Goal: Information Seeking & Learning: Learn about a topic

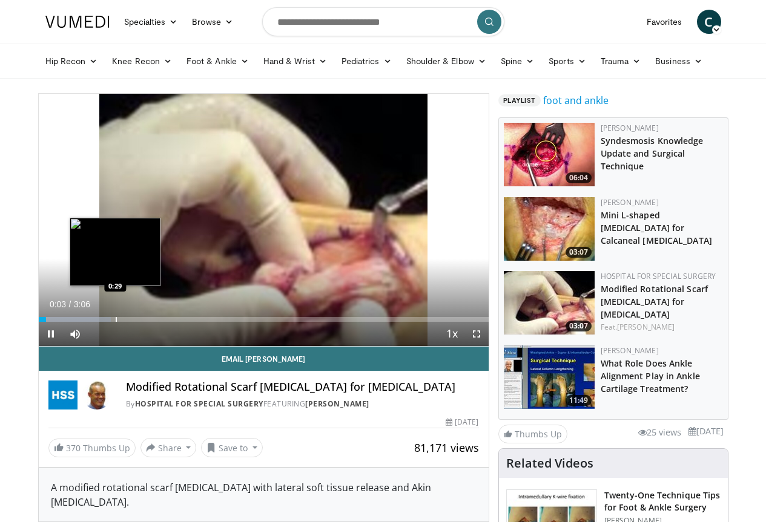
click at [116, 322] on div "Progress Bar" at bounding box center [116, 319] width 1 height 5
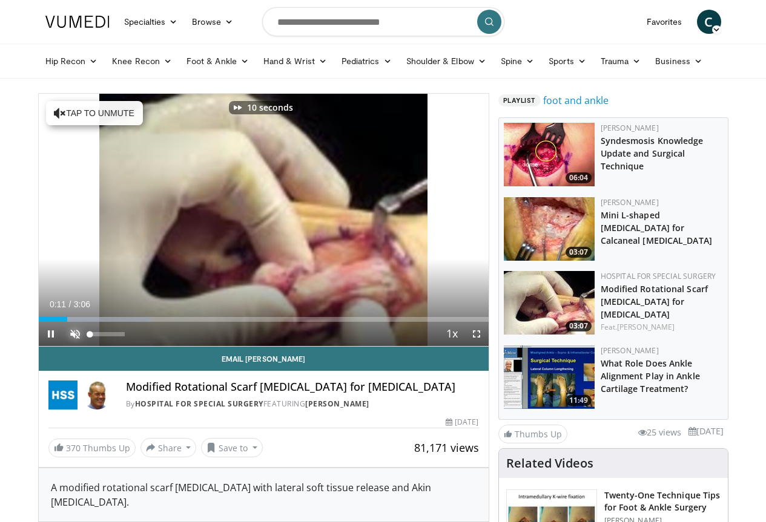
click at [63, 346] on span "Video Player" at bounding box center [75, 334] width 24 height 24
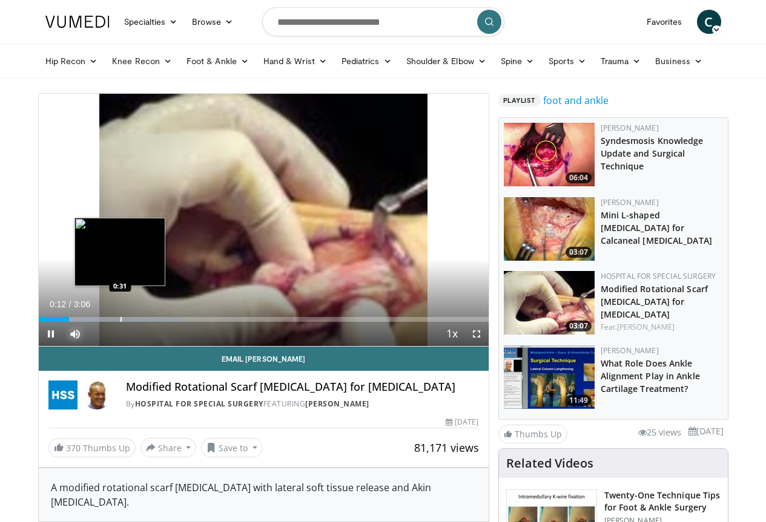
click at [120, 322] on div "Progress Bar" at bounding box center [120, 319] width 1 height 5
click at [131, 322] on div "Progress Bar" at bounding box center [131, 319] width 1 height 5
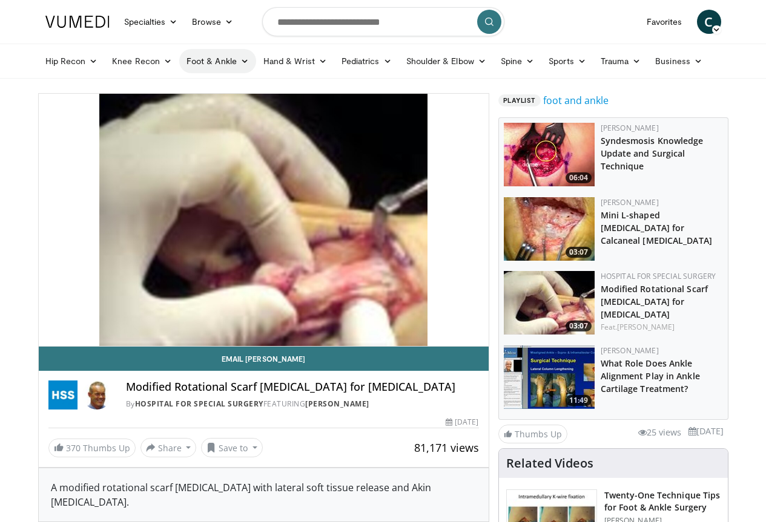
click at [194, 64] on link "Foot & Ankle" at bounding box center [217, 61] width 77 height 24
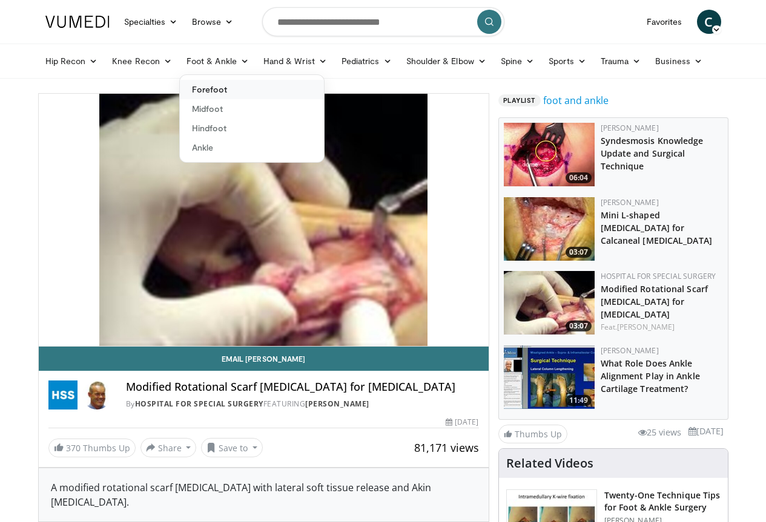
click at [189, 88] on link "Forefoot" at bounding box center [252, 89] width 144 height 19
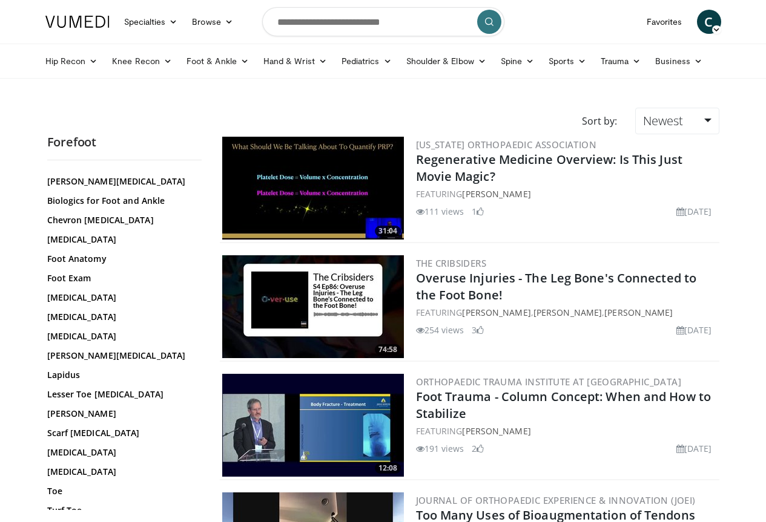
scroll to position [154, 0]
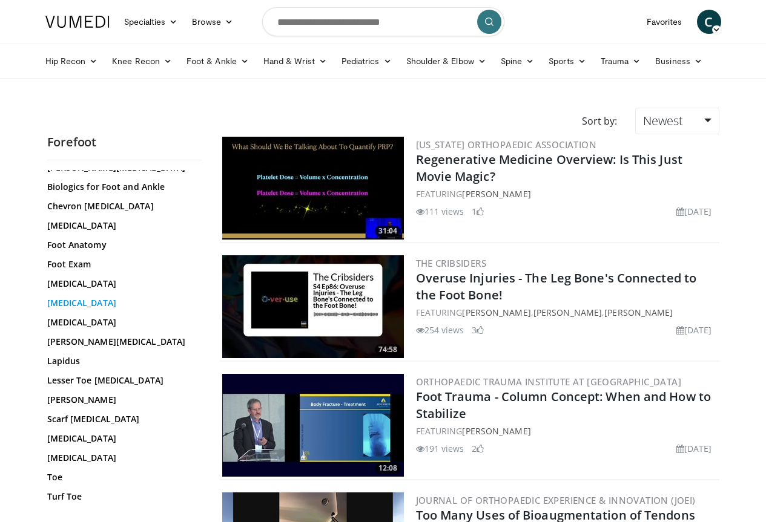
click at [51, 297] on link "Hallux Valgus" at bounding box center [121, 303] width 148 height 12
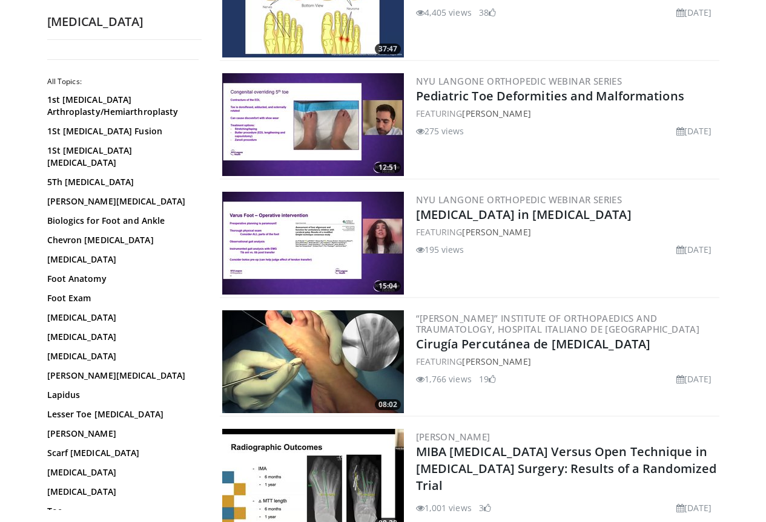
scroll to position [303, 0]
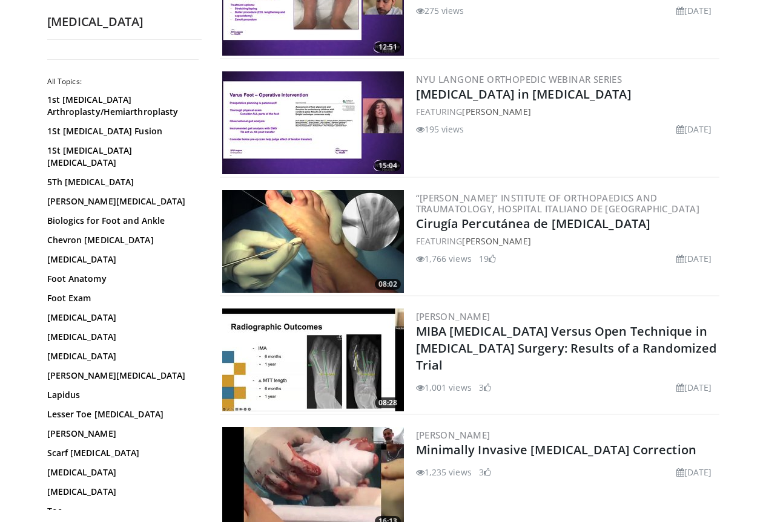
click at [360, 237] on img at bounding box center [313, 241] width 182 height 103
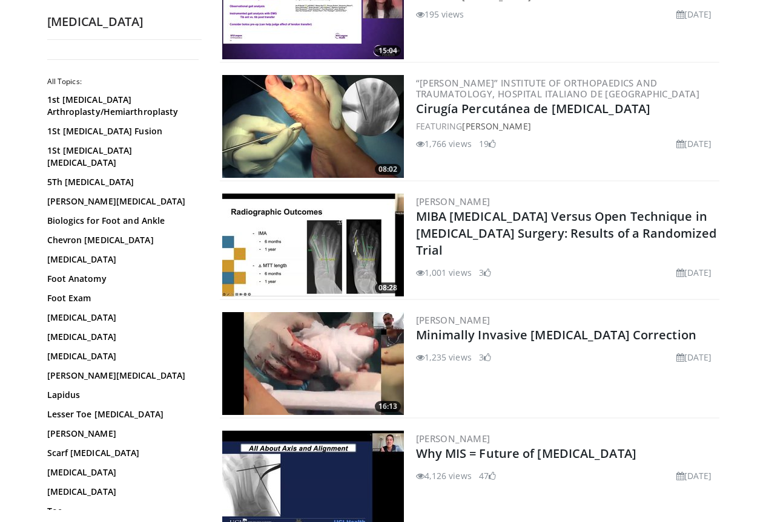
scroll to position [484, 0]
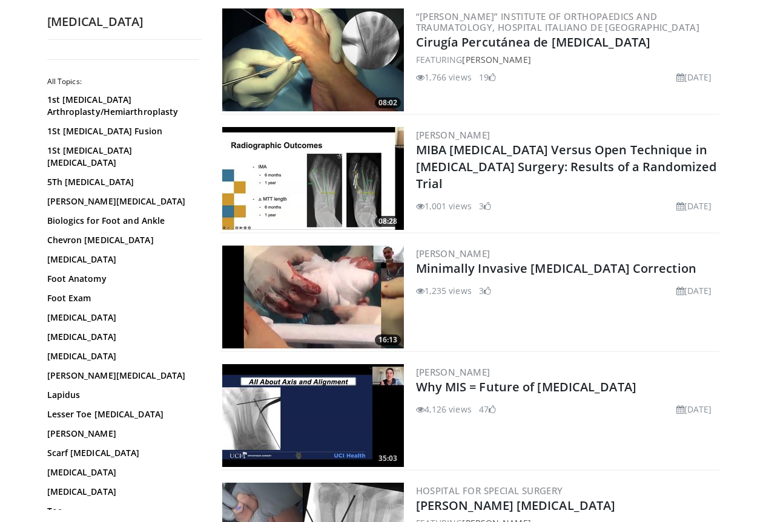
click at [340, 305] on img at bounding box center [313, 297] width 182 height 103
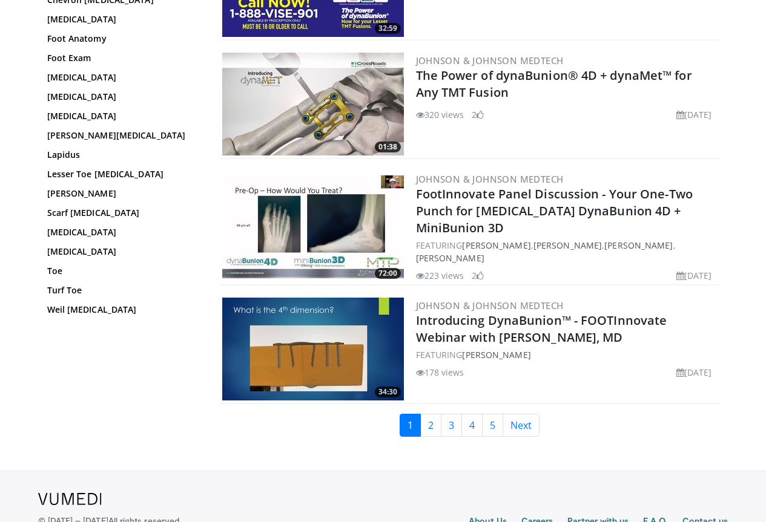
scroll to position [2724, 0]
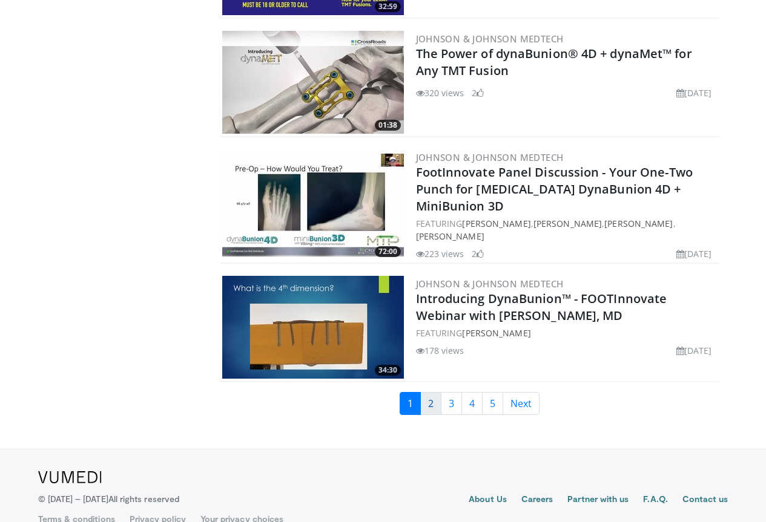
click at [438, 392] on link "2" at bounding box center [430, 403] width 21 height 23
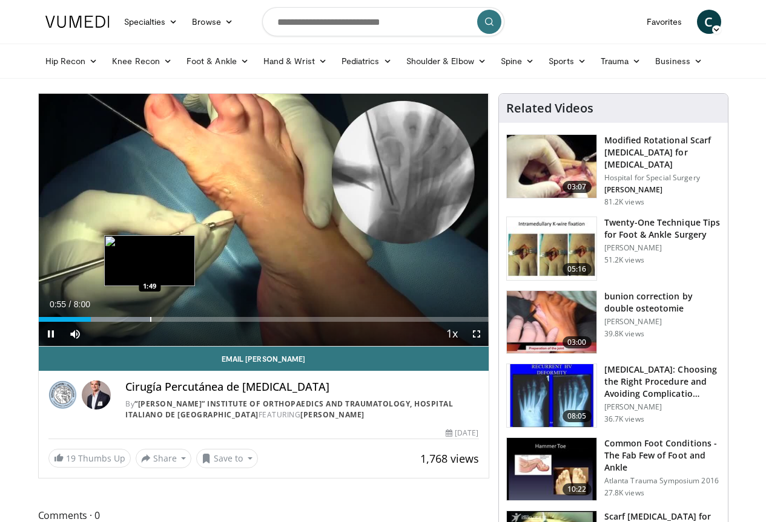
click at [150, 322] on div "Progress Bar" at bounding box center [150, 319] width 1 height 5
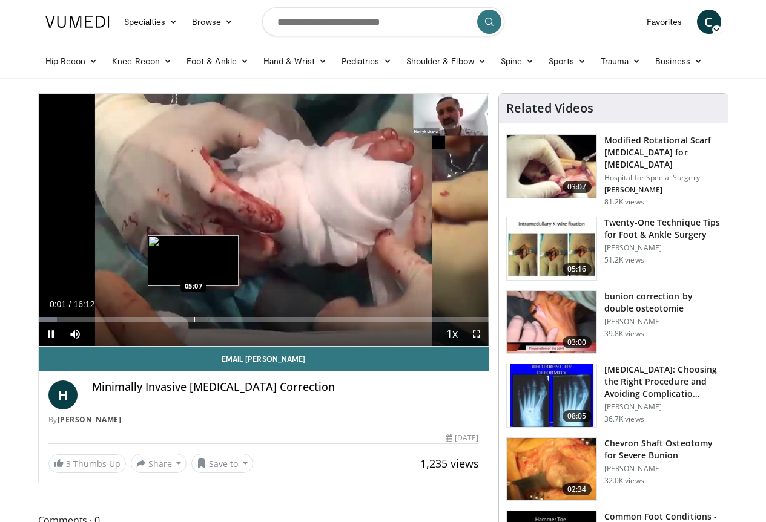
click at [194, 322] on div "Progress Bar" at bounding box center [194, 319] width 1 height 5
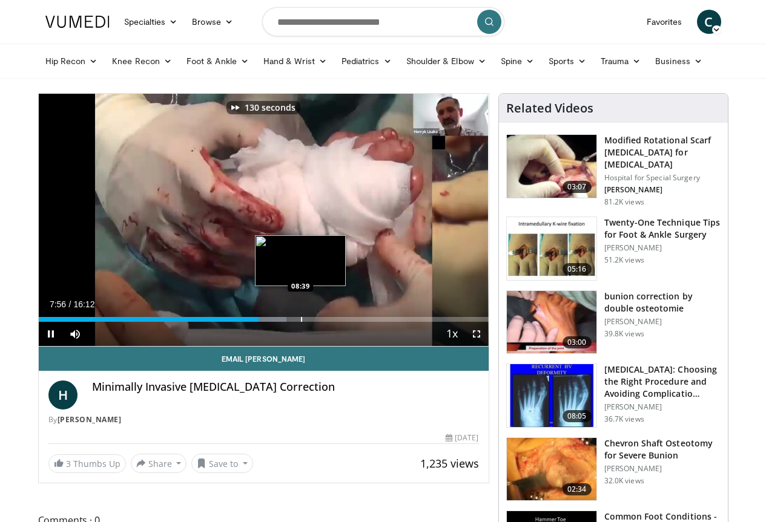
click at [301, 322] on div "Progress Bar" at bounding box center [301, 319] width 1 height 5
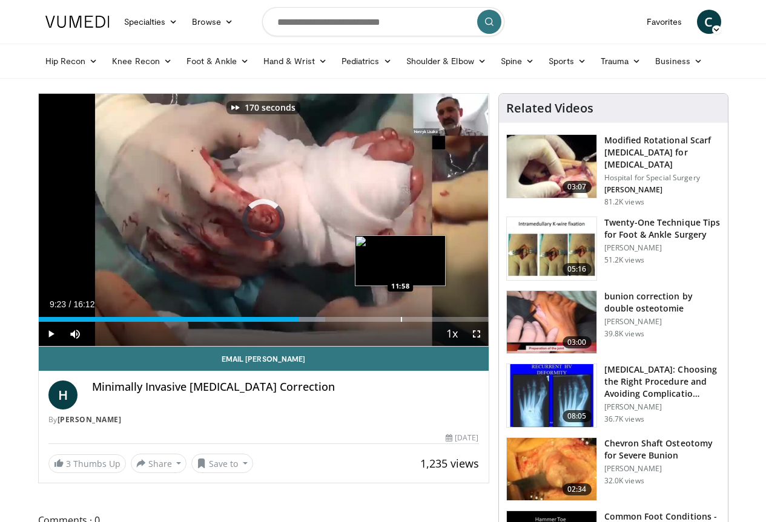
click at [401, 322] on div "Progress Bar" at bounding box center [401, 319] width 1 height 5
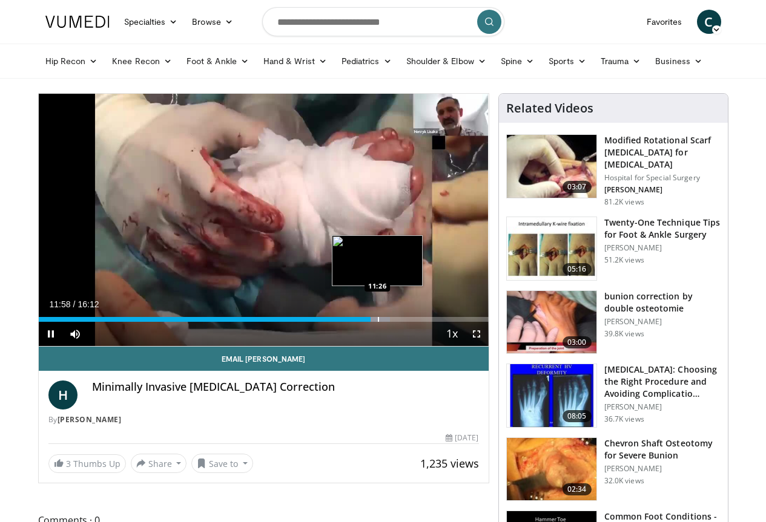
click at [378, 322] on div "Progress Bar" at bounding box center [378, 319] width 1 height 5
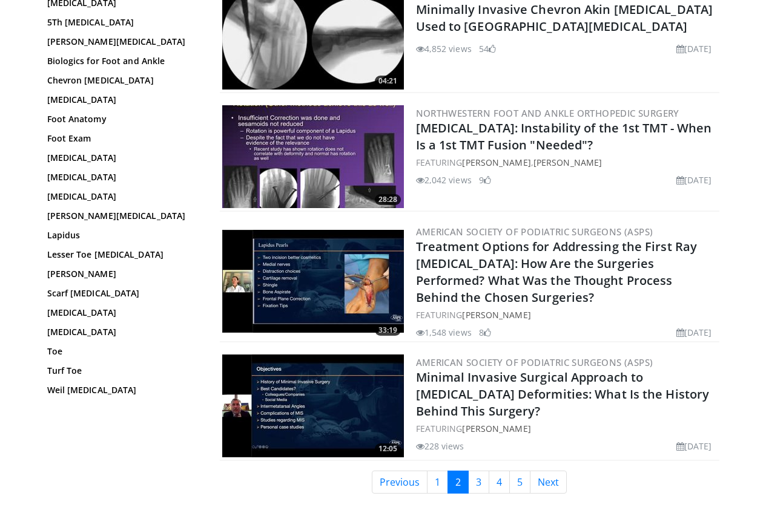
scroll to position [2664, 0]
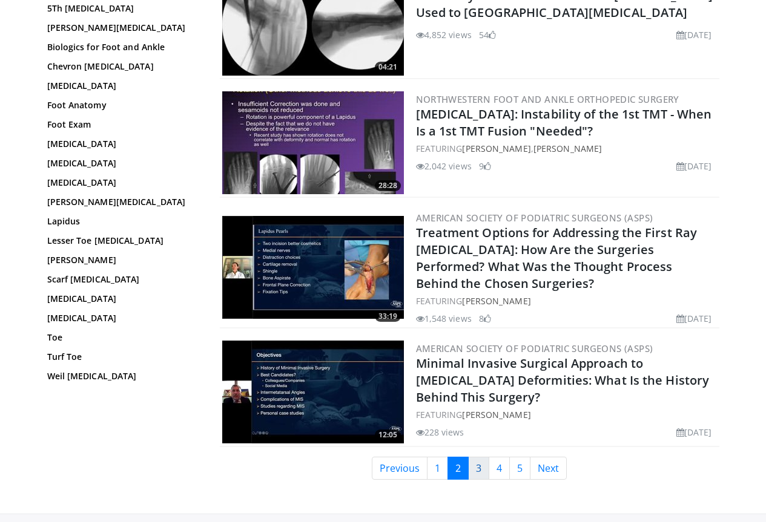
click at [488, 457] on link "3" at bounding box center [478, 468] width 21 height 23
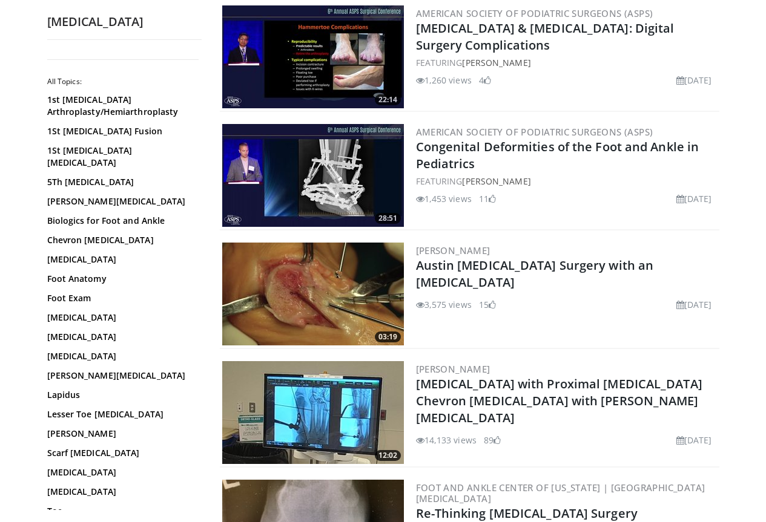
scroll to position [2603, 0]
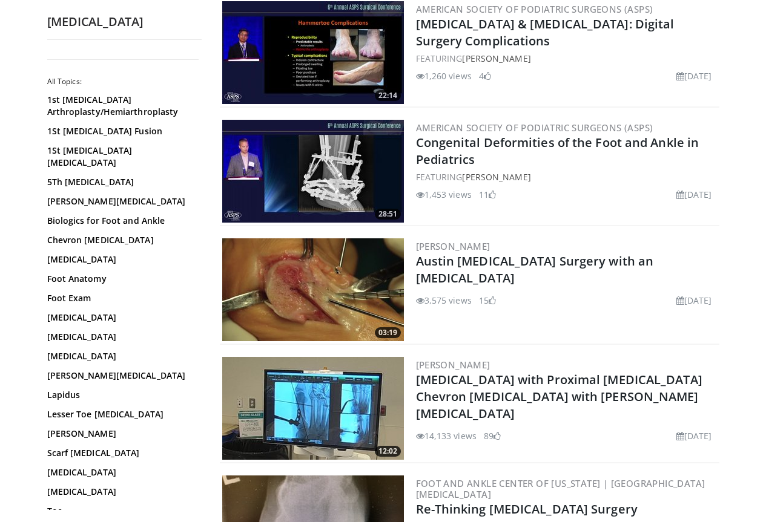
click at [303, 239] on img at bounding box center [313, 290] width 182 height 103
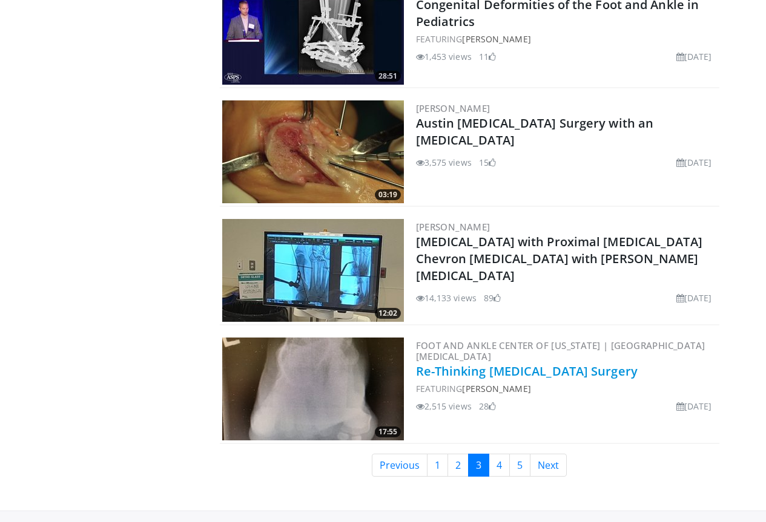
scroll to position [2743, 0]
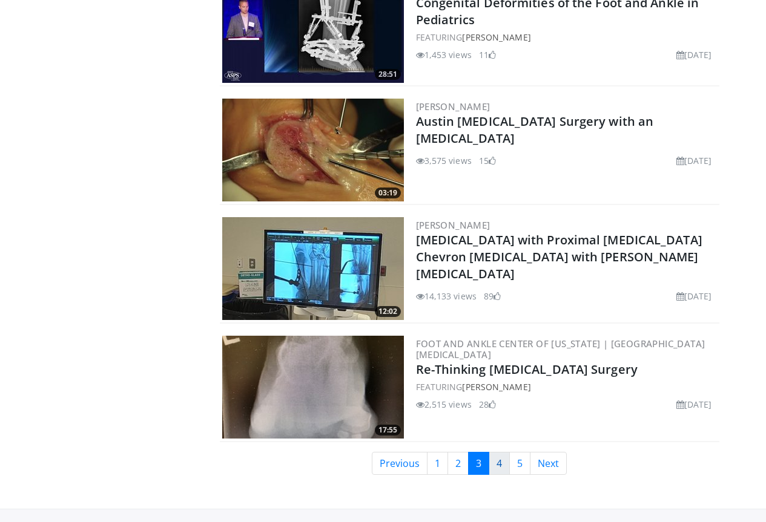
click at [505, 452] on link "4" at bounding box center [499, 463] width 21 height 23
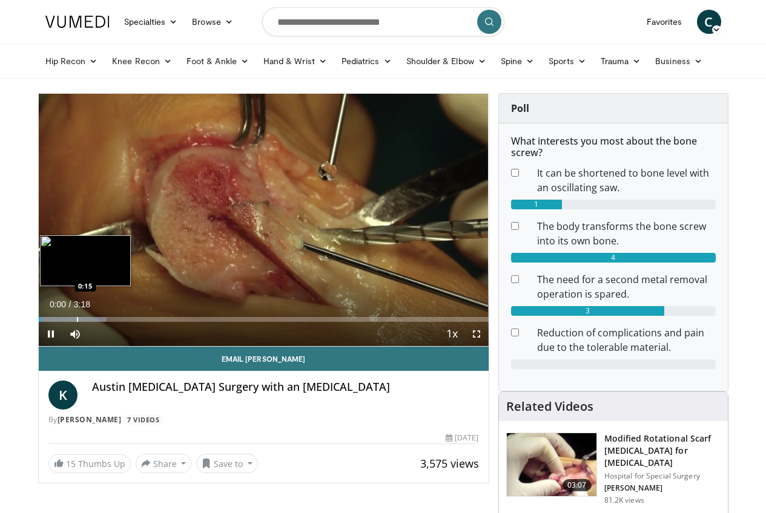
click at [77, 322] on div "Progress Bar" at bounding box center [77, 319] width 1 height 5
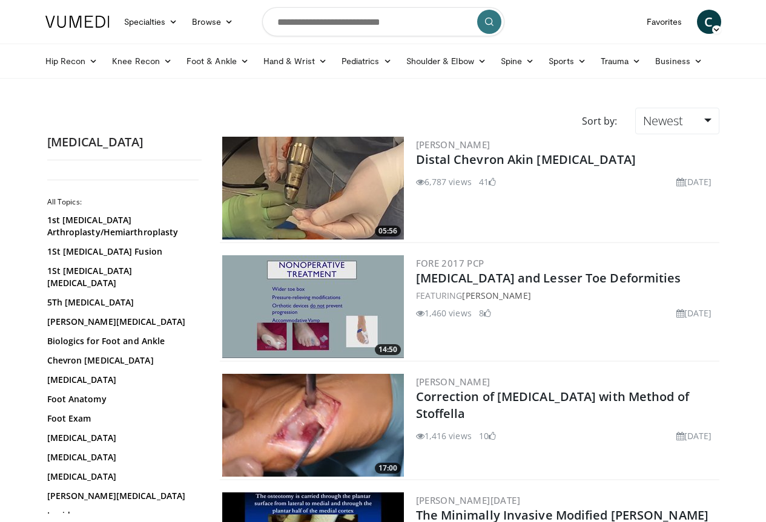
scroll to position [61, 0]
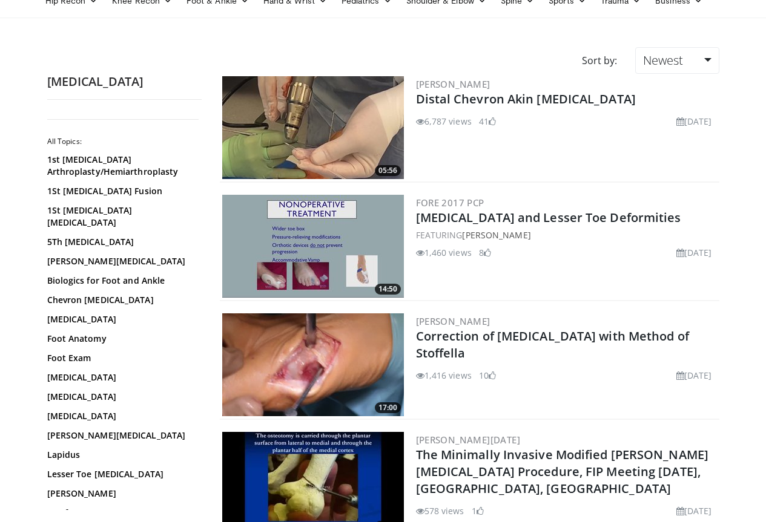
click at [360, 365] on img at bounding box center [313, 365] width 182 height 103
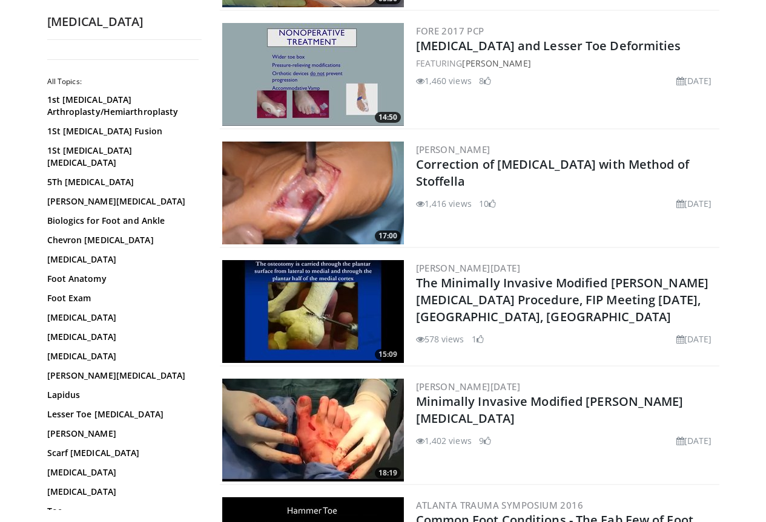
scroll to position [303, 0]
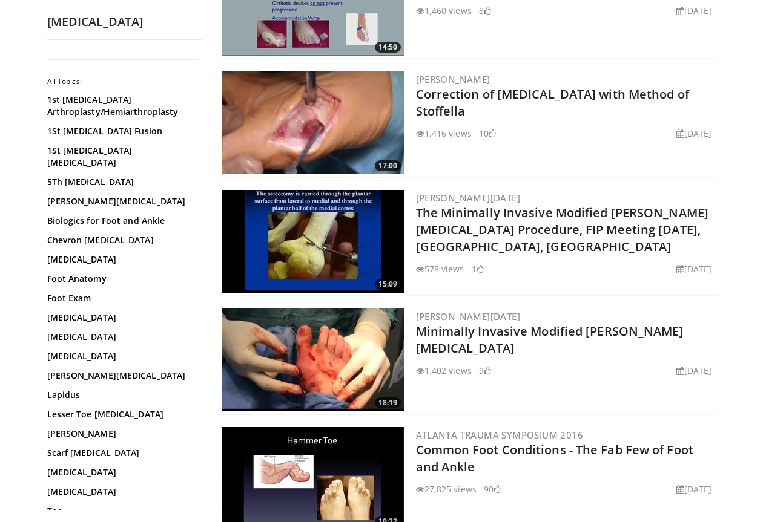
click at [321, 355] on img at bounding box center [313, 360] width 182 height 103
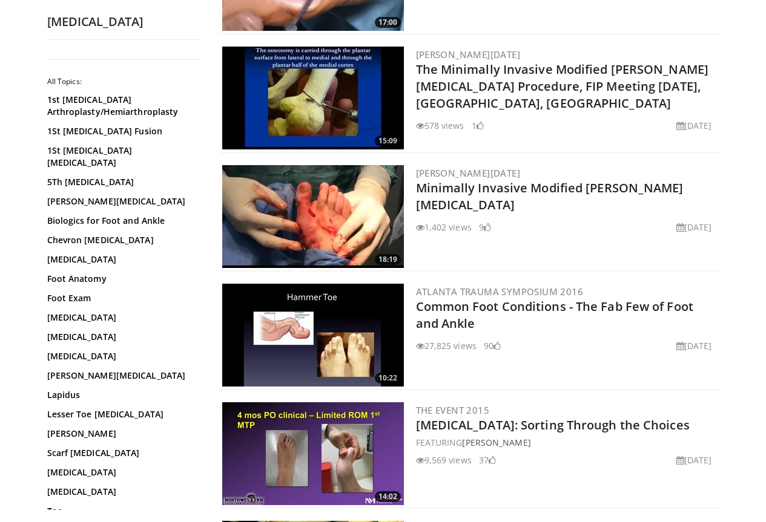
scroll to position [605, 0]
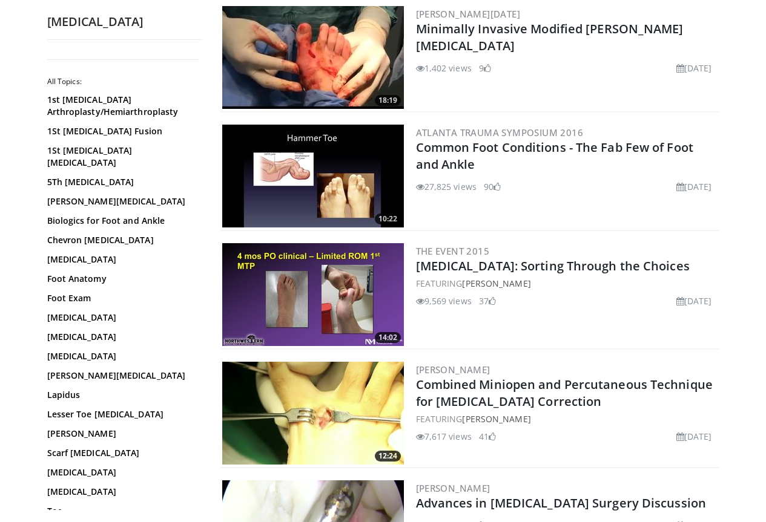
click at [358, 397] on img at bounding box center [313, 413] width 182 height 103
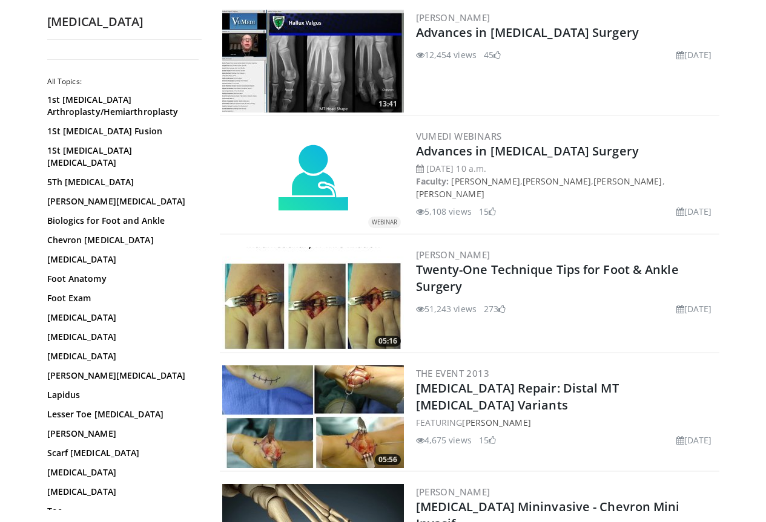
scroll to position [1453, 0]
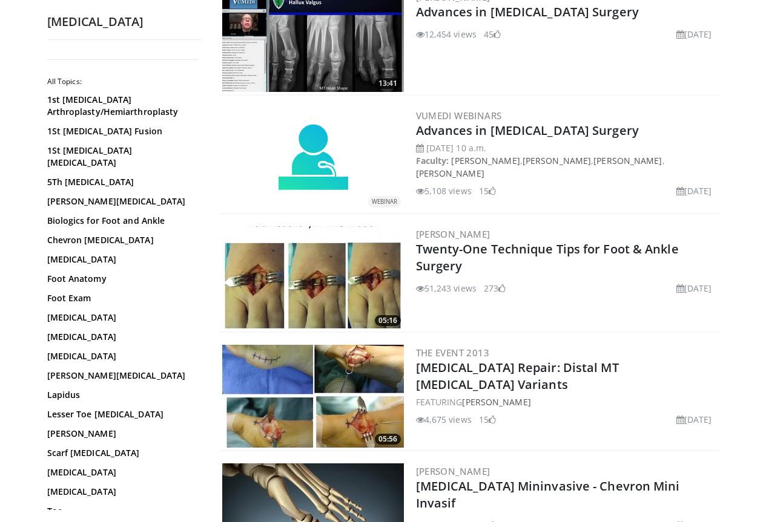
click at [245, 283] on img at bounding box center [313, 277] width 182 height 103
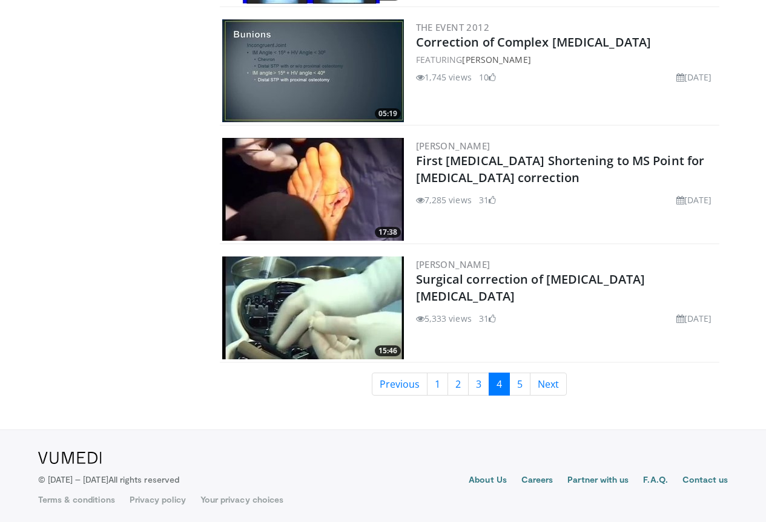
scroll to position [2731, 0]
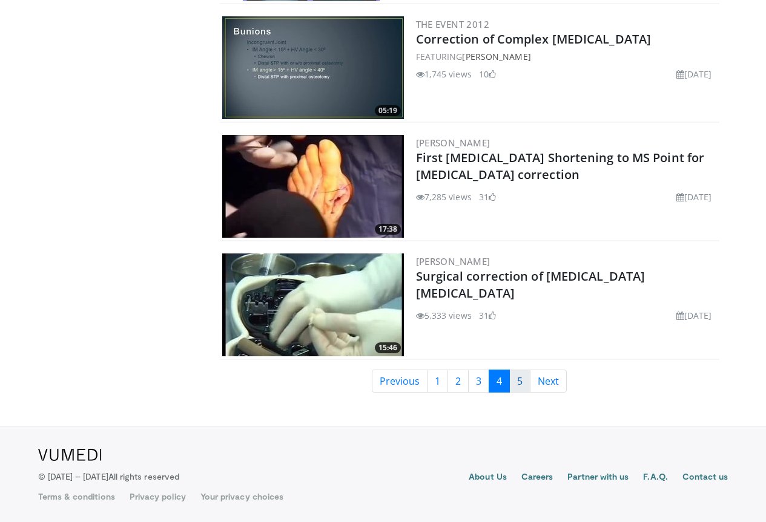
click at [527, 385] on link "5" at bounding box center [519, 381] width 21 height 23
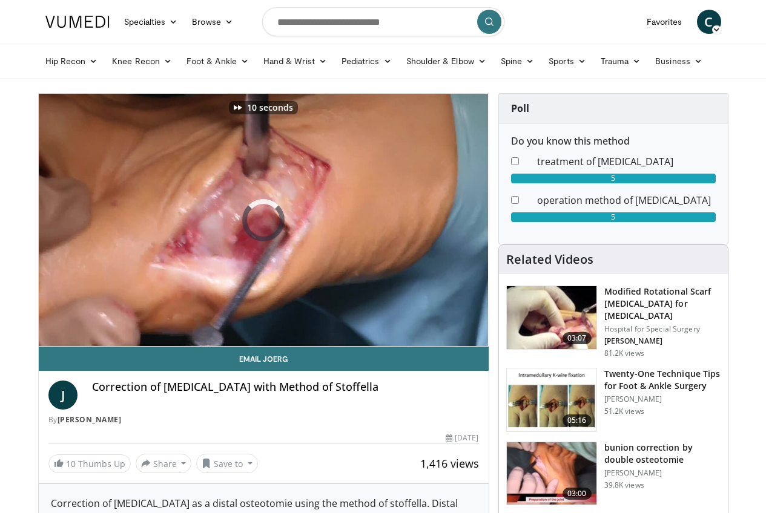
scroll to position [0, 1]
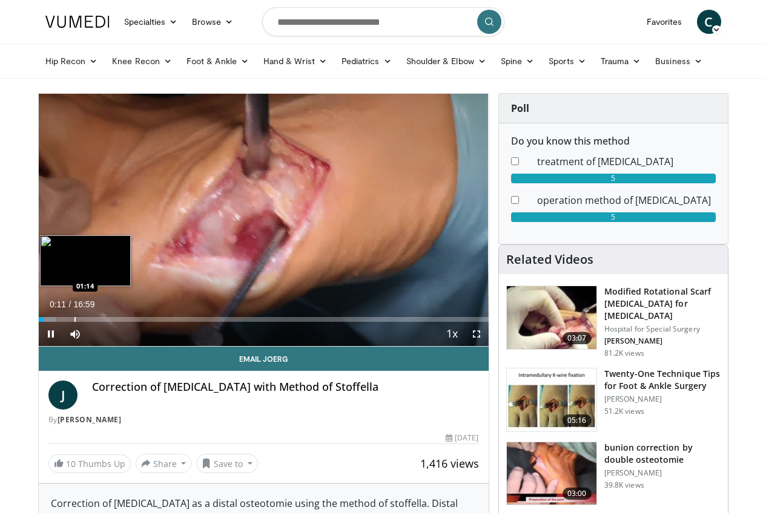
click at [74, 322] on div "Progress Bar" at bounding box center [74, 319] width 1 height 5
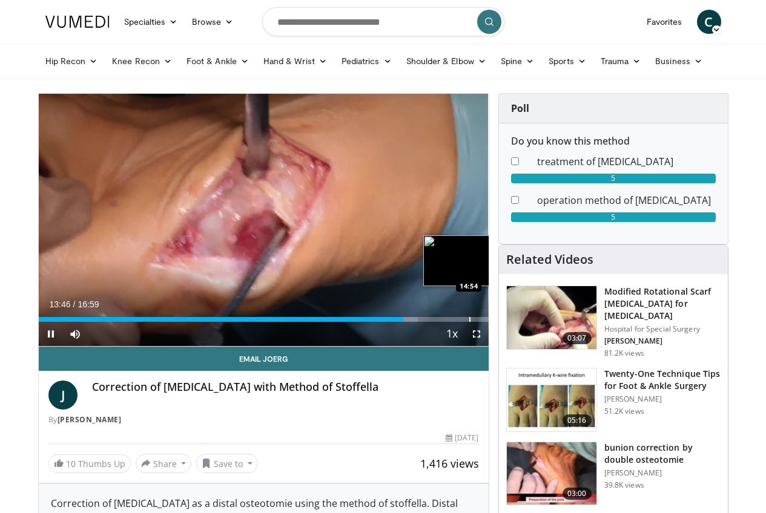
click at [469, 322] on div "Progress Bar" at bounding box center [469, 319] width 1 height 5
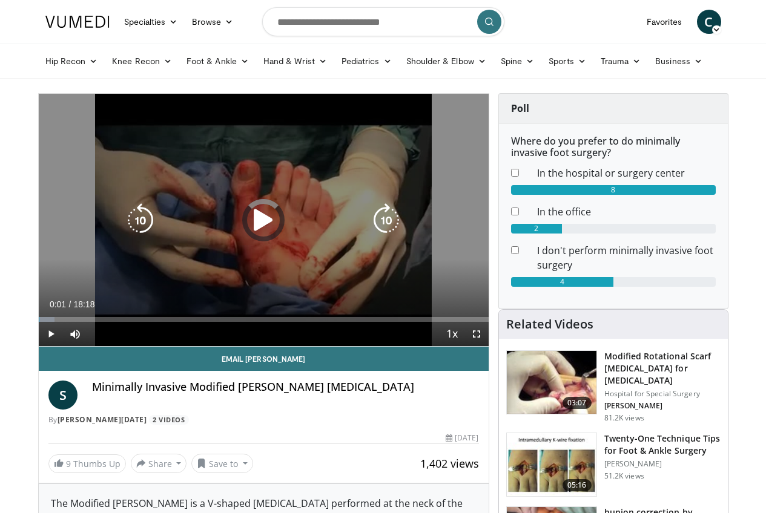
click at [39, 322] on div "Loaded : 3.63% 00:02 00:42" at bounding box center [264, 319] width 450 height 5
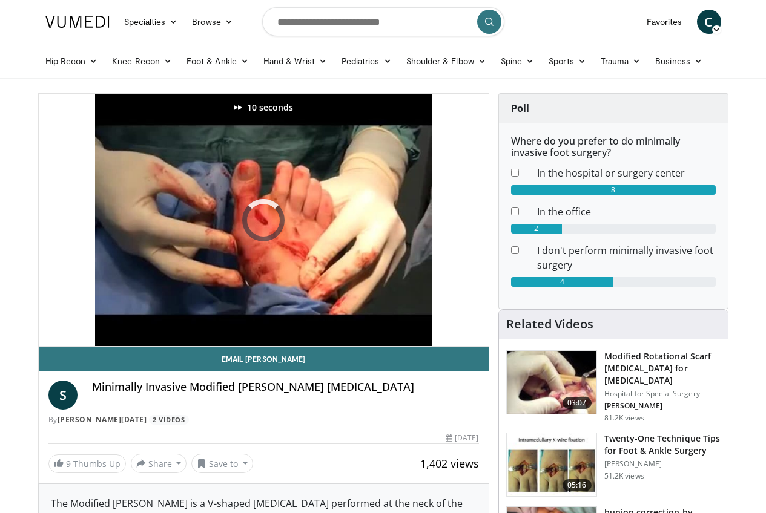
scroll to position [0, 1]
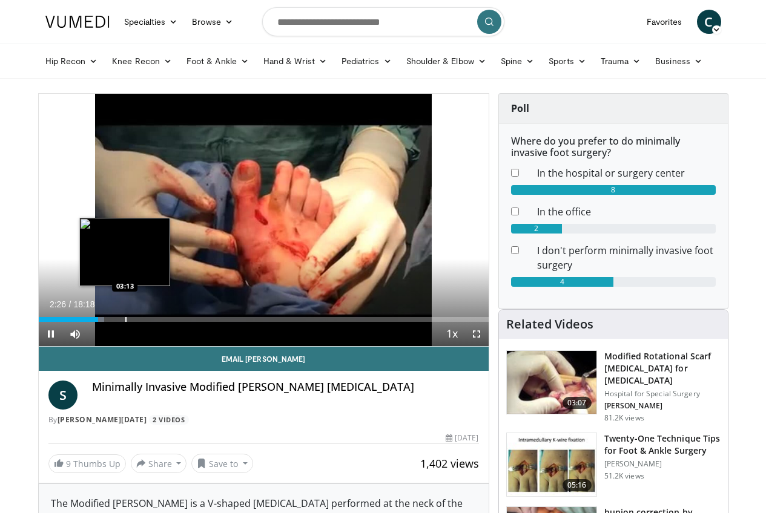
click at [125, 322] on div "Progress Bar" at bounding box center [125, 319] width 1 height 5
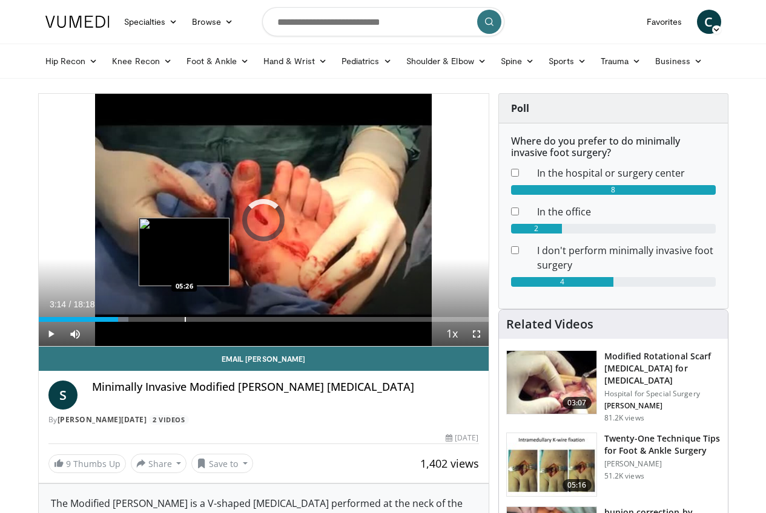
click at [185, 322] on div "Progress Bar" at bounding box center [185, 319] width 1 height 5
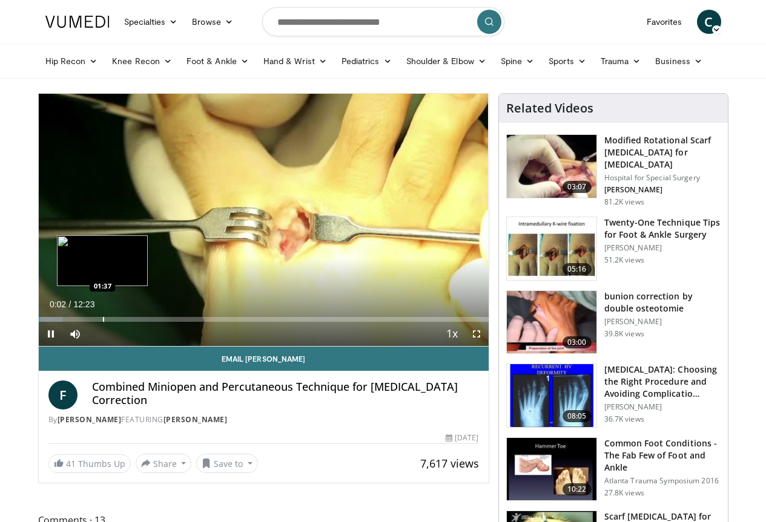
click at [103, 322] on div "Progress Bar" at bounding box center [103, 319] width 1 height 5
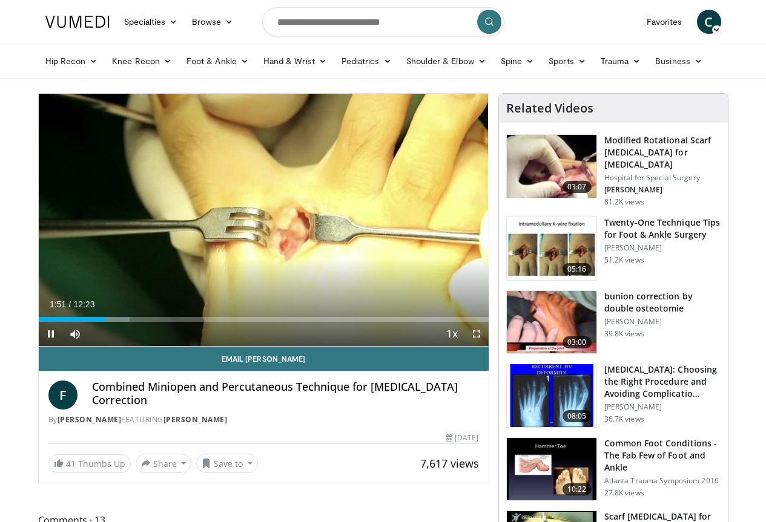
click at [486, 346] on span "Video Player" at bounding box center [476, 334] width 24 height 24
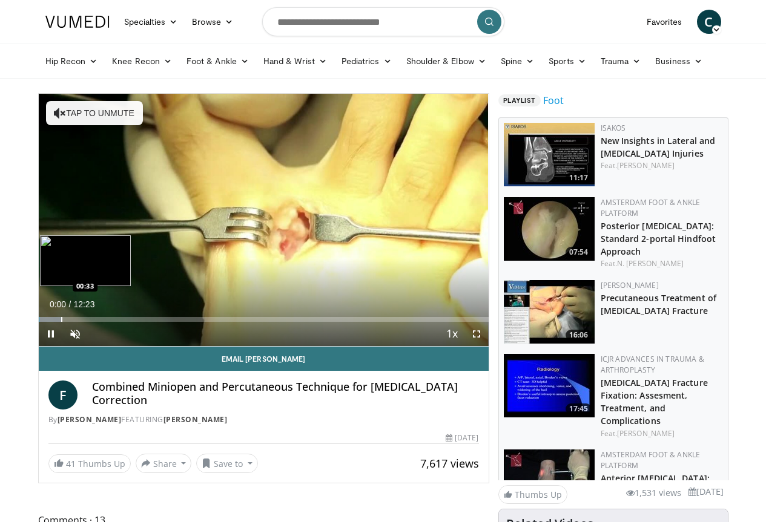
click at [61, 322] on div "Progress Bar" at bounding box center [61, 319] width 1 height 5
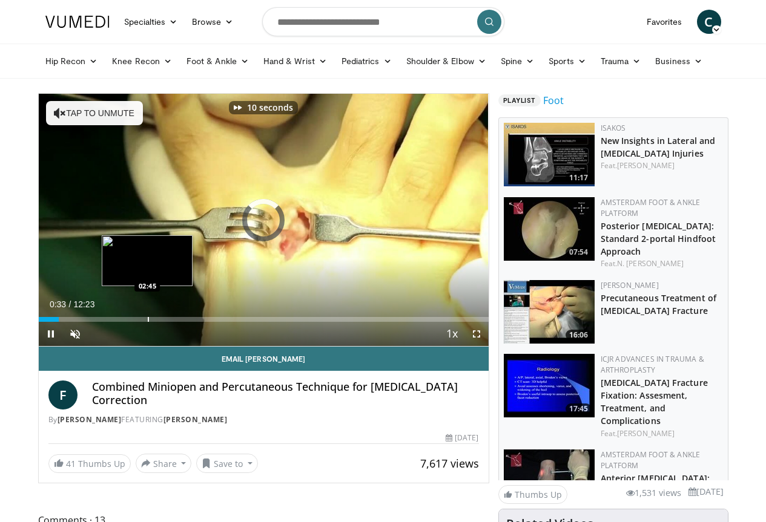
click at [148, 322] on div "Progress Bar" at bounding box center [148, 319] width 1 height 5
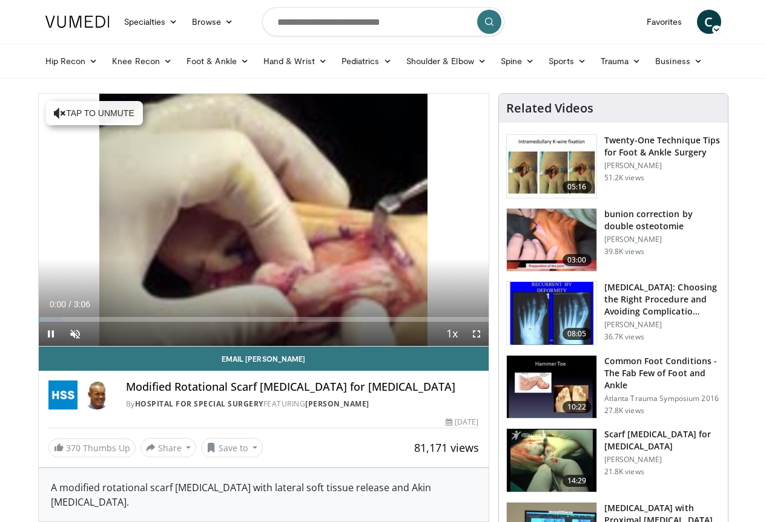
click at [90, 346] on div "Current Time 0:00 / Duration 3:06 Pause Skip Backward Skip Forward Unmute Loade…" at bounding box center [264, 334] width 450 height 24
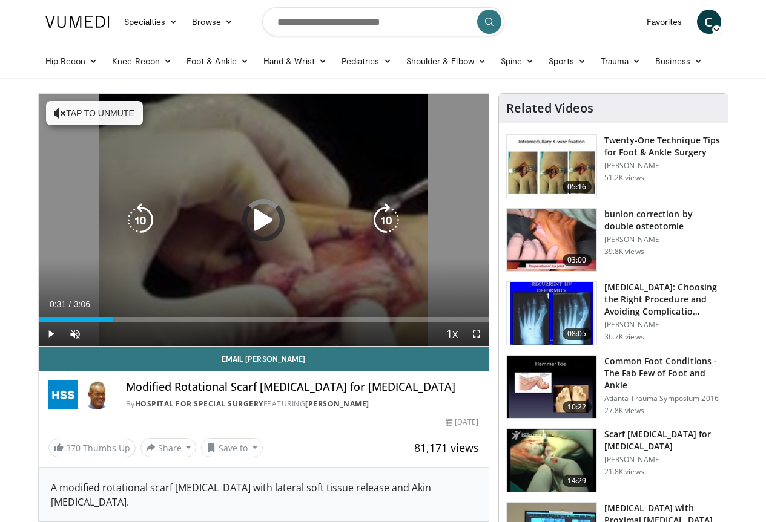
click at [90, 322] on div "Loaded : 5.38% 0:31 0:37" at bounding box center [264, 319] width 450 height 5
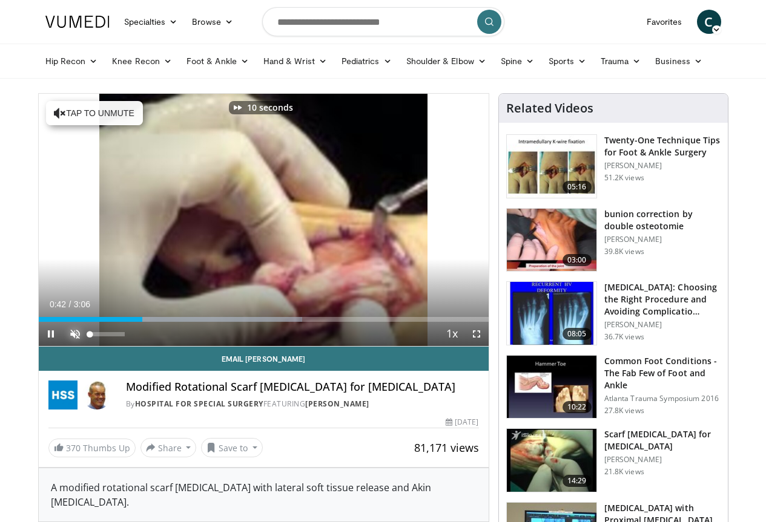
click at [63, 346] on span "Video Player" at bounding box center [75, 334] width 24 height 24
